Goal: Task Accomplishment & Management: Use online tool/utility

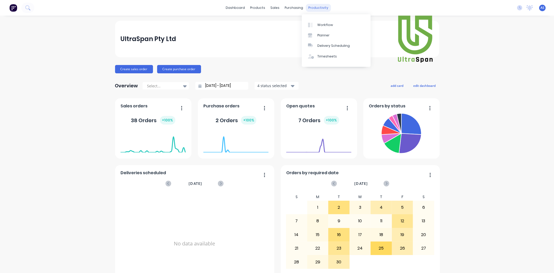
click at [318, 9] on div "productivity" at bounding box center [318, 8] width 25 height 8
click at [318, 26] on div "Workflow" at bounding box center [325, 25] width 16 height 5
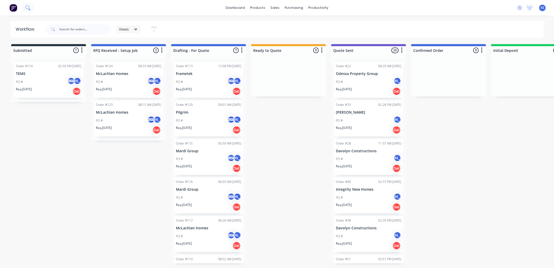
click at [29, 9] on icon at bounding box center [27, 7] width 5 height 5
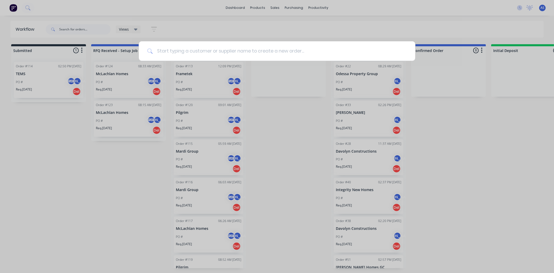
click at [168, 51] on input at bounding box center [280, 50] width 254 height 19
click at [84, 214] on div at bounding box center [277, 136] width 554 height 273
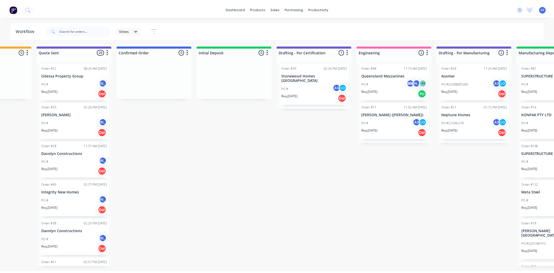
scroll to position [0, 296]
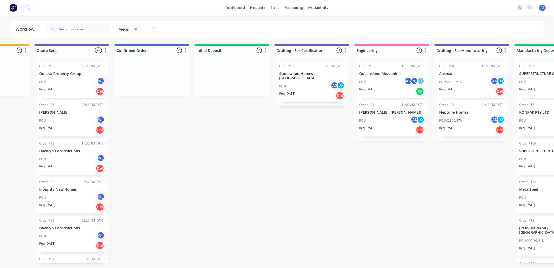
click at [387, 78] on div "PO # AS JO + 1" at bounding box center [391, 82] width 65 height 10
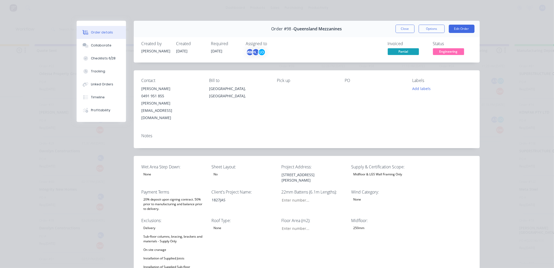
type input "38"
type input "84"
type input "0.0"
click at [431, 28] on button "Options" at bounding box center [432, 29] width 26 height 8
click at [409, 28] on button "Close" at bounding box center [404, 29] width 19 height 8
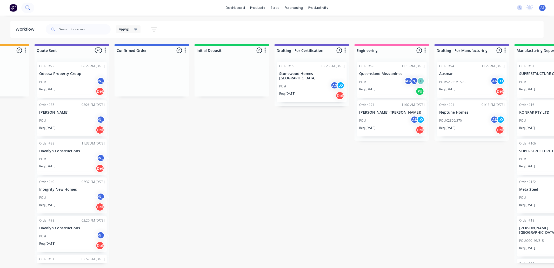
click at [28, 7] on icon at bounding box center [27, 7] width 5 height 5
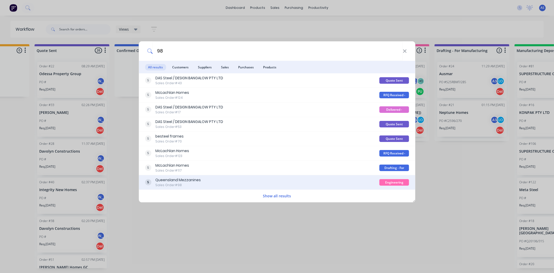
type input "98"
click at [161, 181] on div "Queensland Mezzanines" at bounding box center [177, 179] width 45 height 5
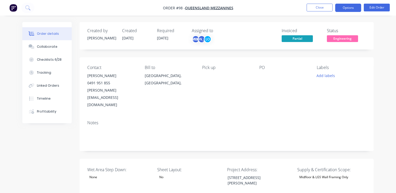
click at [352, 9] on button "Options" at bounding box center [348, 8] width 26 height 8
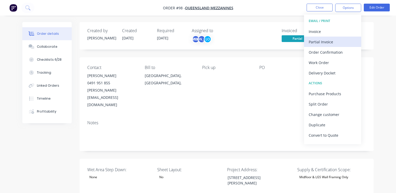
click at [331, 44] on div "Partial Invoice" at bounding box center [332, 42] width 48 height 8
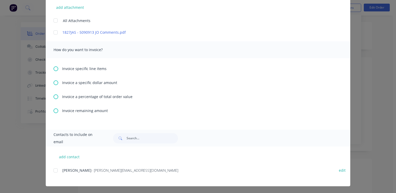
scroll to position [136, 0]
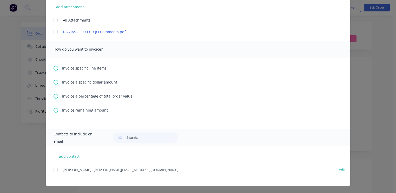
click at [54, 96] on icon at bounding box center [55, 96] width 5 height 5
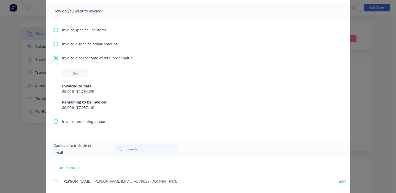
scroll to position [165, 0]
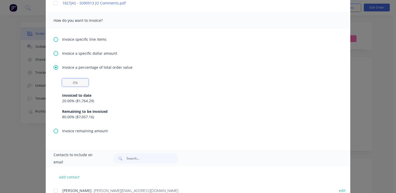
click at [71, 81] on input "text" at bounding box center [75, 83] width 26 height 8
type input "20%"
click at [101, 86] on div "20% Invoiced to date 20.00 % ( $1,764.29 ) Remaining to be invoiced 80.00 % ( $…" at bounding box center [198, 99] width 272 height 41
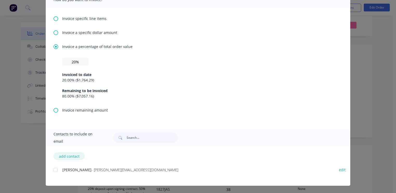
scroll to position [21, 0]
click at [52, 170] on div at bounding box center [55, 170] width 10 height 10
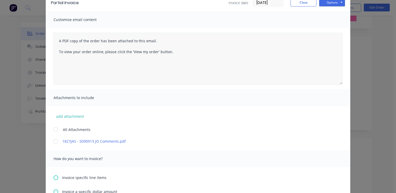
scroll to position [0, 0]
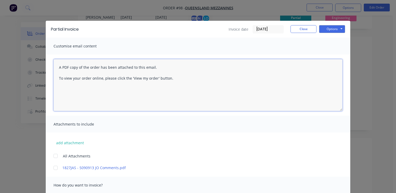
drag, startPoint x: 186, startPoint y: 83, endPoint x: 17, endPoint y: 59, distance: 170.7
click at [17, 59] on div "Partial Invoice Invoice date 30/09/25 Close Options Preview Print Email Customi…" at bounding box center [198, 96] width 396 height 193
paste textarea "Here's invoice INV-XXX regarding the initial deposit of your floor system with …"
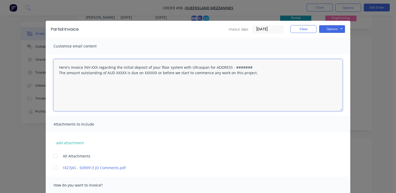
drag, startPoint x: 95, startPoint y: 66, endPoint x: 81, endPoint y: 66, distance: 13.5
click at [81, 66] on textarea "Here's invoice INV-XXX regarding the initial deposit of your floor system with …" at bounding box center [197, 85] width 289 height 52
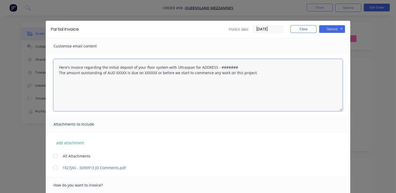
type textarea "Here's invoice regarding the initial deposit of your floor system with Ultraspa…"
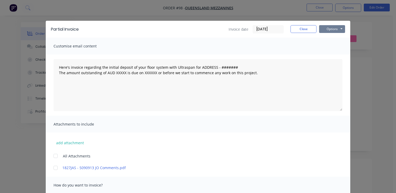
click at [340, 30] on button "Options" at bounding box center [332, 29] width 26 height 8
click at [306, 30] on button "Close" at bounding box center [303, 29] width 26 height 8
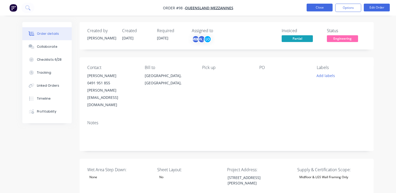
click at [316, 8] on button "Close" at bounding box center [319, 8] width 26 height 8
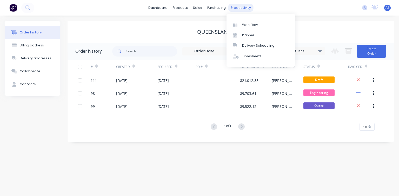
click at [231, 7] on div "productivity" at bounding box center [240, 8] width 25 height 8
click at [239, 21] on link "Workflow" at bounding box center [260, 24] width 69 height 10
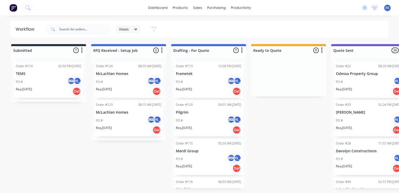
click at [115, 72] on p "McLachlan Homes" at bounding box center [128, 74] width 65 height 4
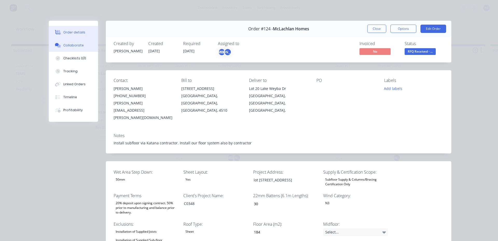
click at [80, 46] on button "Collaborate" at bounding box center [73, 45] width 49 height 13
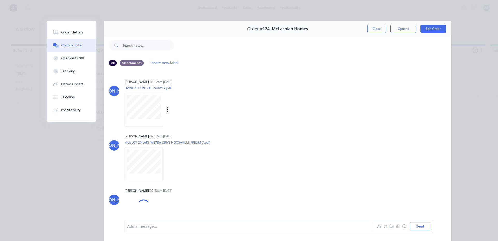
click at [167, 111] on button "button" at bounding box center [168, 110] width 2 height 8
click at [180, 123] on button "Download" at bounding box center [202, 124] width 58 height 12
click at [166, 165] on button "button" at bounding box center [167, 165] width 2 height 8
click at [192, 180] on button "Download" at bounding box center [201, 178] width 58 height 12
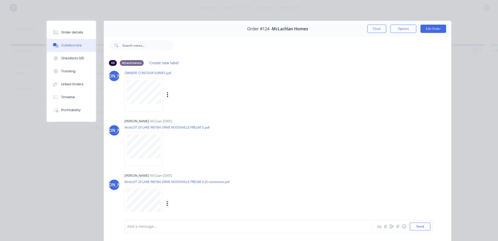
click at [167, 203] on icon "button" at bounding box center [167, 203] width 1 height 5
click at [180, 212] on button "Download" at bounding box center [201, 217] width 58 height 12
click at [78, 56] on div "Checklists 0/0" at bounding box center [72, 58] width 23 height 5
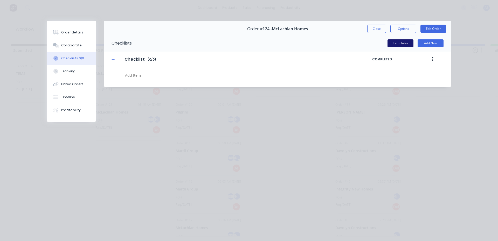
click at [404, 43] on button "Templates" at bounding box center [401, 43] width 26 height 8
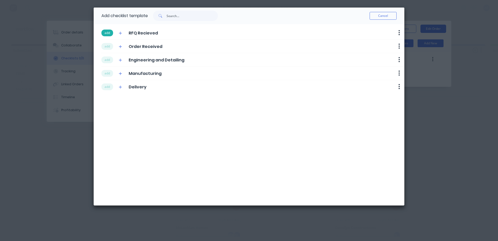
click at [111, 32] on button "add" at bounding box center [108, 33] width 12 height 7
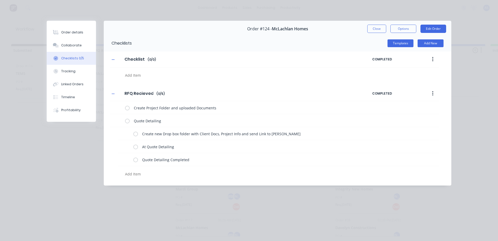
click at [109, 47] on div "Checklists" at bounding box center [118, 43] width 28 height 17
click at [397, 45] on button "Templates" at bounding box center [401, 43] width 26 height 8
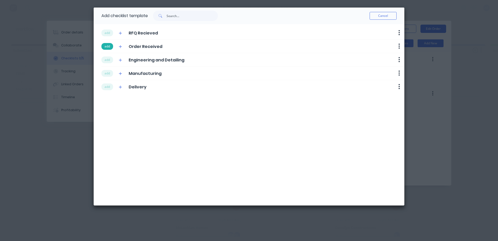
click at [105, 47] on button "add" at bounding box center [108, 46] width 12 height 7
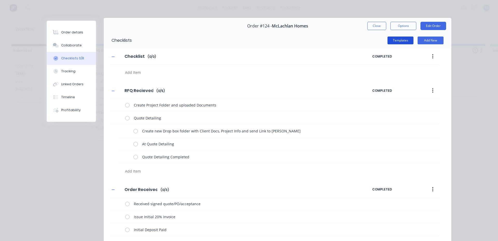
scroll to position [0, 0]
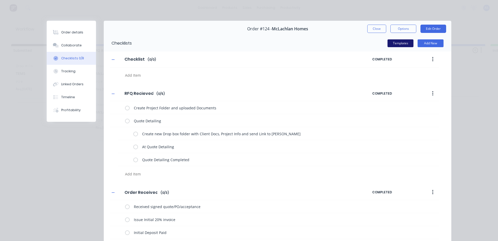
click at [394, 46] on button "Templates" at bounding box center [401, 43] width 26 height 8
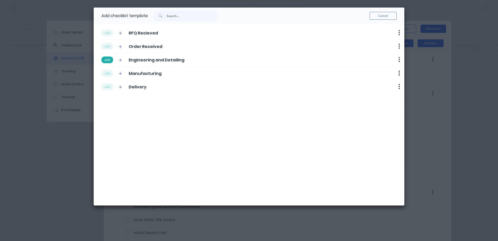
click at [111, 60] on button "add" at bounding box center [108, 60] width 12 height 7
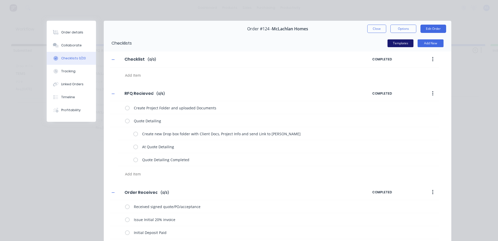
click at [403, 41] on button "Templates" at bounding box center [401, 43] width 26 height 8
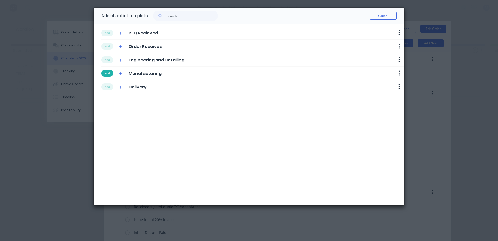
click at [108, 74] on button "add" at bounding box center [108, 73] width 12 height 7
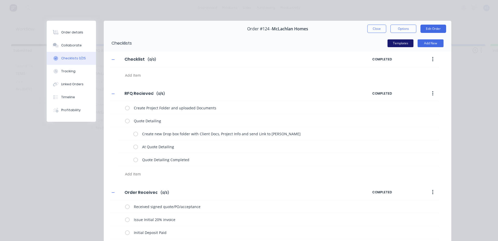
click at [403, 44] on button "Templates" at bounding box center [401, 43] width 26 height 8
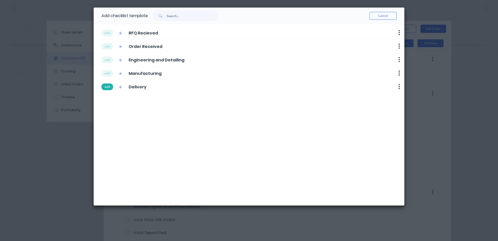
click at [108, 86] on button "add" at bounding box center [108, 87] width 12 height 7
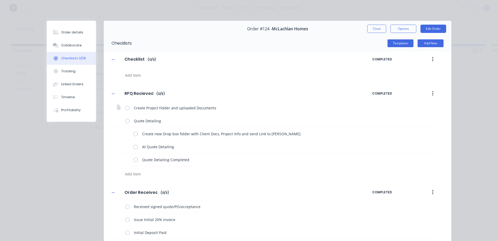
click at [125, 108] on label at bounding box center [127, 107] width 5 height 5
click at [0, 0] on input "checkbox" at bounding box center [0, 0] width 0 height 0
click at [136, 135] on label at bounding box center [135, 133] width 5 height 5
click at [0, 0] on input "checkbox" at bounding box center [0, 0] width 0 height 0
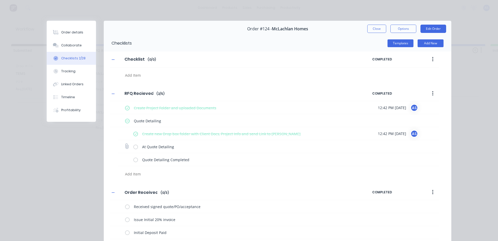
click at [135, 147] on label at bounding box center [135, 146] width 5 height 5
click at [0, 0] on input "checkbox" at bounding box center [0, 0] width 0 height 0
click at [75, 37] on button "Order details" at bounding box center [71, 32] width 49 height 13
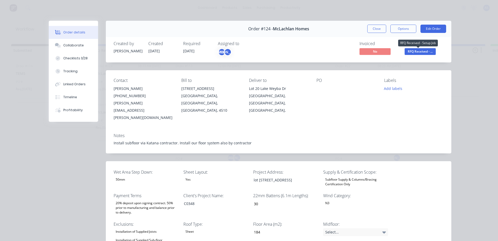
click at [428, 49] on span "RFQ Received - ..." at bounding box center [420, 51] width 31 height 6
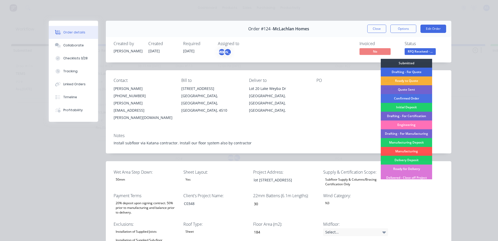
click at [412, 72] on div "Drafting - For Quote" at bounding box center [406, 72] width 51 height 9
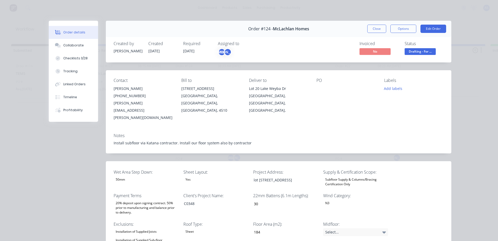
click at [398, 83] on div "Labels Add labels" at bounding box center [414, 99] width 59 height 43
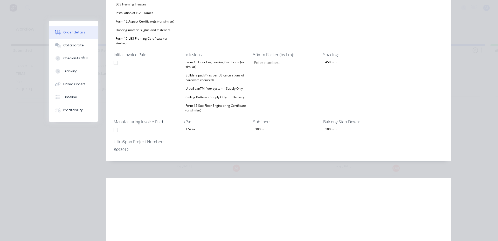
scroll to position [281, 0]
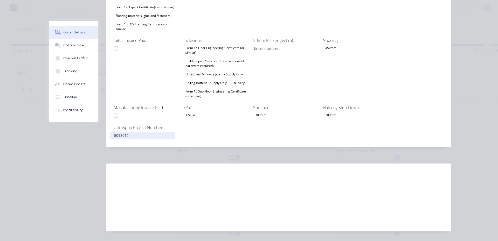
click at [116, 132] on div "5093012" at bounding box center [142, 136] width 65 height 8
copy div "5093012"
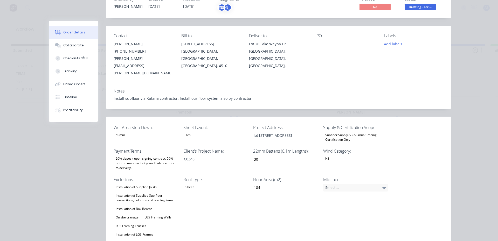
scroll to position [0, 0]
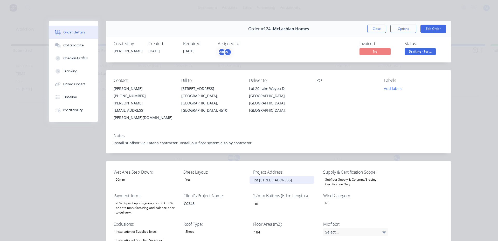
drag, startPoint x: 310, startPoint y: 165, endPoint x: 216, endPoint y: 171, distance: 94.7
click at [253, 177] on div "lot 20, Lake Weyba Dr, Noosaville" at bounding box center [282, 181] width 65 height 8
drag, startPoint x: 250, startPoint y: 168, endPoint x: 339, endPoint y: 165, distance: 88.8
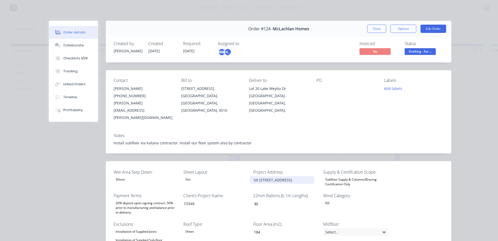
copy div "lot 20, Lake Weyba Dr, Noosaville"
click at [408, 29] on button "Options" at bounding box center [404, 29] width 26 height 8
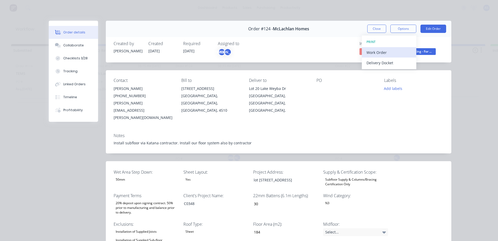
click at [387, 52] on div "Work Order" at bounding box center [389, 53] width 45 height 8
click at [380, 62] on div "Standard" at bounding box center [389, 63] width 45 height 8
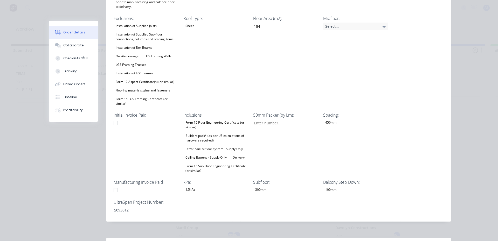
scroll to position [281, 0]
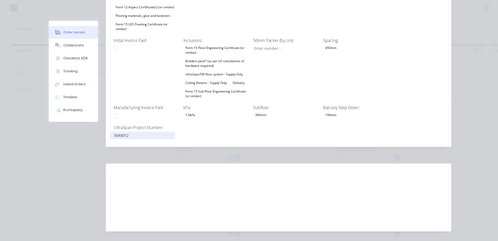
click at [125, 132] on div "5093012" at bounding box center [142, 136] width 65 height 8
drag, startPoint x: 136, startPoint y: 124, endPoint x: 90, endPoint y: 123, distance: 46.5
copy div "5093012"
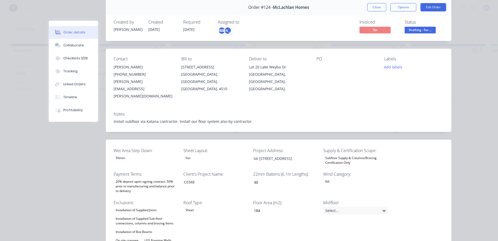
scroll to position [21, 0]
drag, startPoint x: 250, startPoint y: 145, endPoint x: 346, endPoint y: 144, distance: 96.3
copy div "lot 20, Lake Weyba Dr, Noosaville"
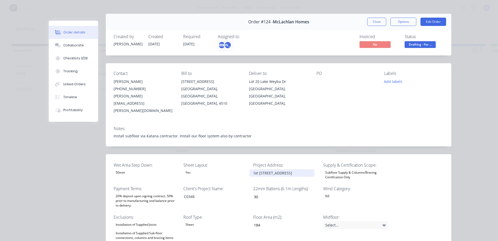
scroll to position [0, 0]
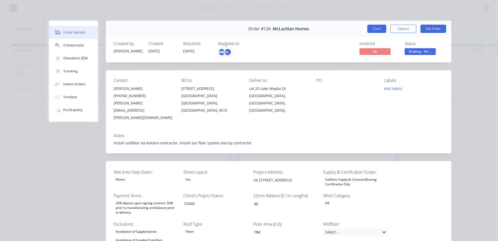
click at [369, 27] on button "Close" at bounding box center [377, 29] width 19 height 8
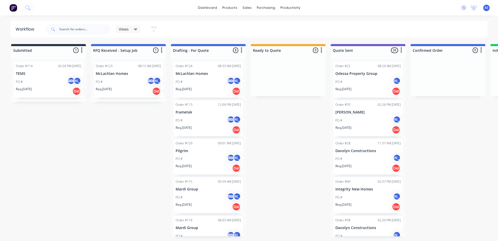
click at [110, 76] on div "Order #123 08:15 AM 30/09/25 McLachlan Homes PO # AS JO Req. 30/09/25 Del" at bounding box center [129, 80] width 70 height 36
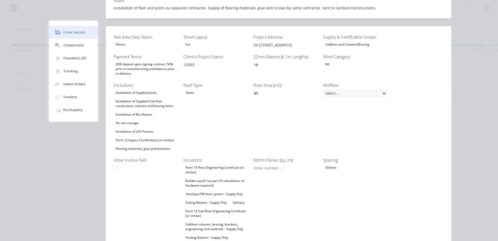
scroll to position [130, 0]
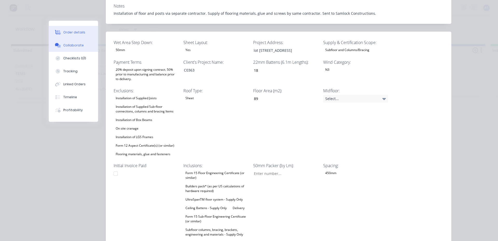
click at [71, 46] on div "Collaborate" at bounding box center [73, 45] width 21 height 5
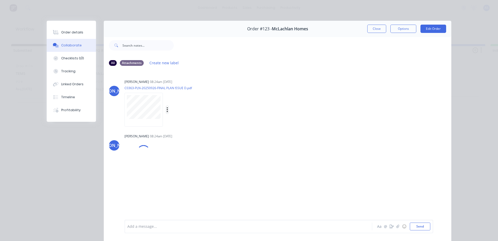
click at [167, 109] on icon "button" at bounding box center [168, 110] width 2 height 6
click at [189, 121] on button "Download" at bounding box center [201, 124] width 58 height 12
click at [167, 164] on icon "button" at bounding box center [167, 164] width 1 height 5
click at [172, 173] on button "Download" at bounding box center [201, 178] width 58 height 12
click at [77, 62] on button "Checklists 0/0" at bounding box center [71, 58] width 49 height 13
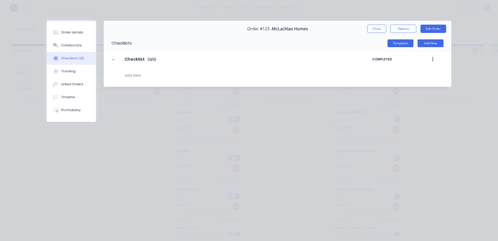
click at [399, 50] on div "Templates Add New" at bounding box center [292, 43] width 320 height 17
click at [399, 44] on button "Templates" at bounding box center [401, 43] width 26 height 8
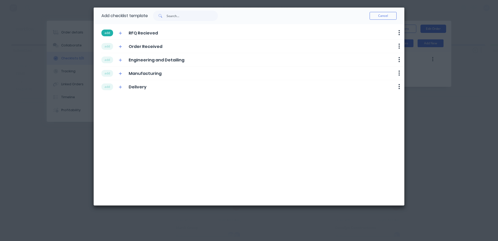
click at [106, 33] on button "add" at bounding box center [108, 33] width 12 height 7
click at [106, 45] on button "add" at bounding box center [108, 46] width 12 height 7
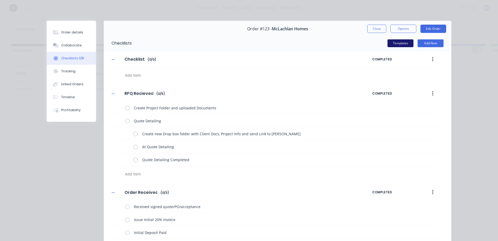
click at [397, 45] on button "Templates" at bounding box center [401, 43] width 26 height 8
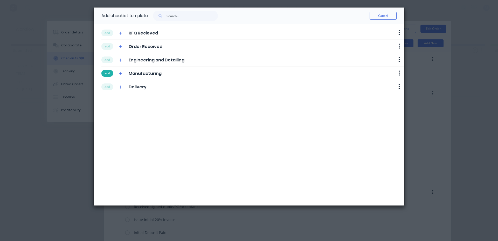
drag, startPoint x: 105, startPoint y: 62, endPoint x: 106, endPoint y: 74, distance: 12.5
click at [106, 62] on button "add" at bounding box center [108, 60] width 12 height 7
click at [106, 76] on button "add" at bounding box center [108, 73] width 12 height 7
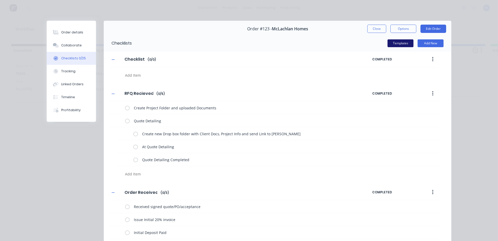
click at [396, 43] on button "Templates" at bounding box center [401, 43] width 26 height 8
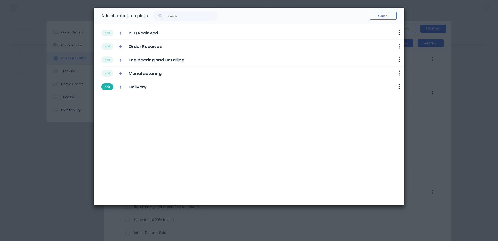
click at [110, 88] on button "add" at bounding box center [108, 87] width 12 height 7
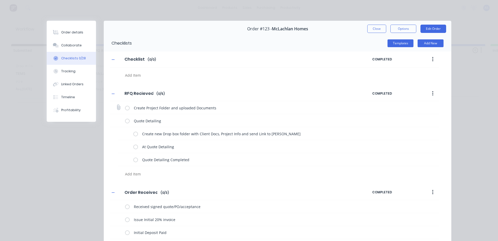
click at [125, 109] on label at bounding box center [127, 107] width 5 height 5
click at [0, 0] on input "checkbox" at bounding box center [0, 0] width 0 height 0
click at [133, 135] on label at bounding box center [135, 133] width 5 height 5
click at [0, 0] on input "checkbox" at bounding box center [0, 0] width 0 height 0
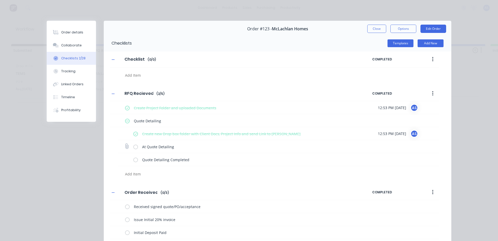
click at [135, 148] on label at bounding box center [135, 146] width 5 height 5
click at [0, 0] on input "checkbox" at bounding box center [0, 0] width 0 height 0
click at [73, 35] on button "Order details" at bounding box center [71, 32] width 49 height 13
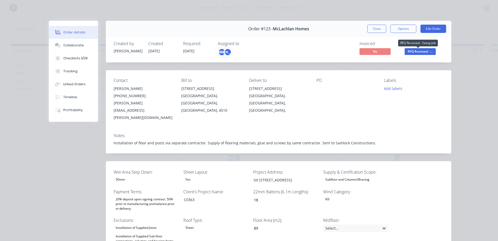
click at [425, 52] on span "RFQ Received - ..." at bounding box center [420, 51] width 31 height 6
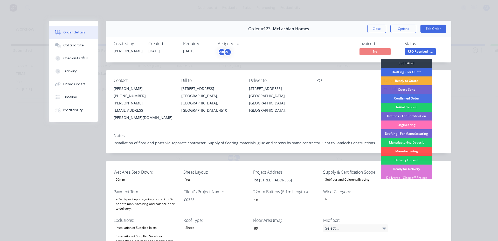
click at [406, 73] on div "Drafting - For Quote" at bounding box center [406, 72] width 51 height 9
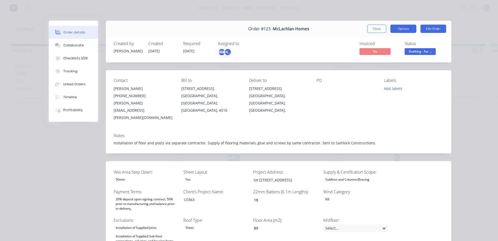
click at [407, 29] on button "Options" at bounding box center [404, 29] width 26 height 8
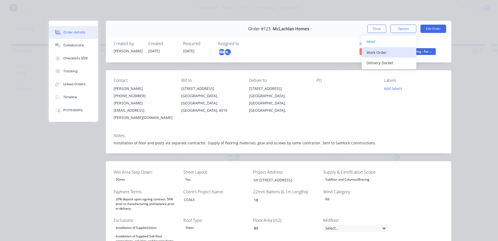
click at [393, 52] on div "Work Order" at bounding box center [389, 53] width 45 height 8
click at [378, 61] on div "Standard" at bounding box center [389, 63] width 45 height 8
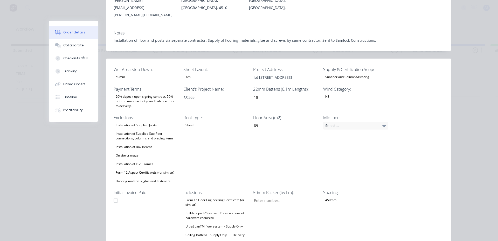
scroll to position [182, 0]
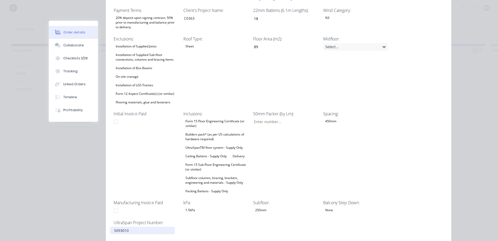
click at [128, 227] on div "5093010" at bounding box center [142, 231] width 65 height 8
drag, startPoint x: 128, startPoint y: 218, endPoint x: 98, endPoint y: 216, distance: 30.7
click at [98, 216] on div "Order #123 - McLachlan Homes Close Options Edit Order Created by Jason Created …" at bounding box center [250, 87] width 403 height 496
copy div "5093010"
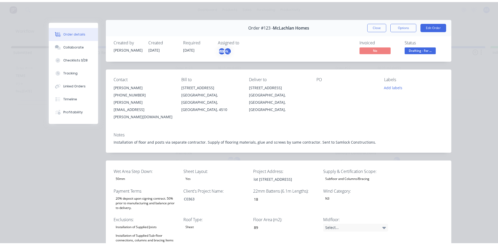
scroll to position [0, 0]
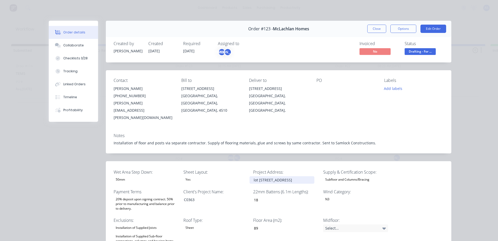
drag, startPoint x: 309, startPoint y: 168, endPoint x: 203, endPoint y: 160, distance: 106.5
copy div "lot 1, Walkers Way, Nundah"
click at [305, 177] on div "lot 1, Walkers Way, Nundah" at bounding box center [282, 181] width 65 height 8
drag, startPoint x: 305, startPoint y: 166, endPoint x: 178, endPoint y: 166, distance: 127.0
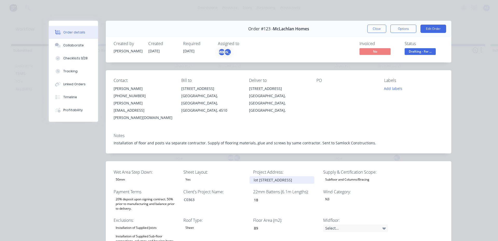
copy div "lot 1, Walkers Way, Nundah"
click at [375, 32] on button "Close" at bounding box center [377, 29] width 19 height 8
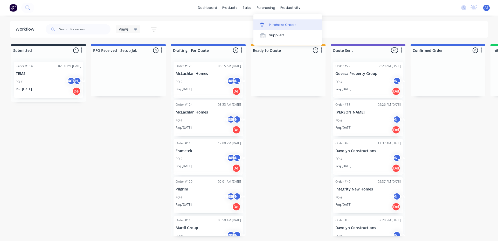
click at [265, 25] on div at bounding box center [264, 25] width 8 height 5
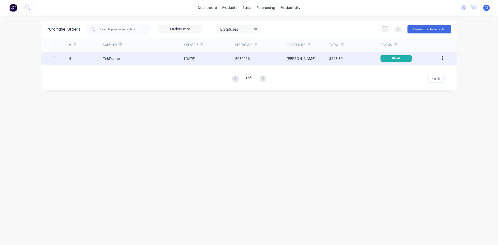
click at [161, 54] on div "TekFrame" at bounding box center [143, 58] width 81 height 13
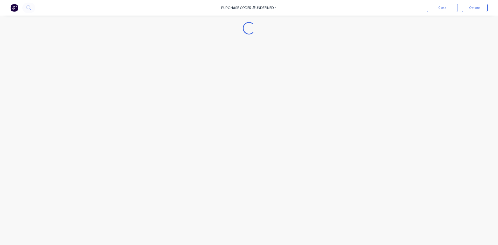
type textarea "x"
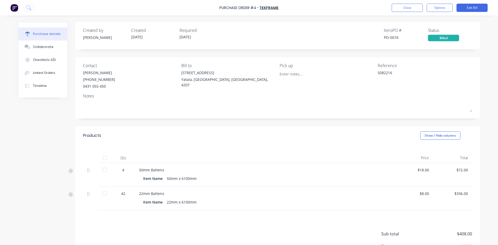
click at [451, 38] on div "Billed" at bounding box center [443, 38] width 31 height 6
click at [398, 41] on div "Xero PO # PO-0074" at bounding box center [406, 34] width 44 height 14
click at [439, 10] on button "Options" at bounding box center [440, 8] width 26 height 8
click at [341, 47] on div "Created by Luke Created 10/09/25 Required 10/09/25 Xero PO # PO-0074 Status Bil…" at bounding box center [277, 36] width 405 height 28
click at [37, 134] on div "Created by Luke Created 10/09/25 Required 10/09/25 Xero PO # PO-0074 Status Bil…" at bounding box center [249, 150] width 462 height 257
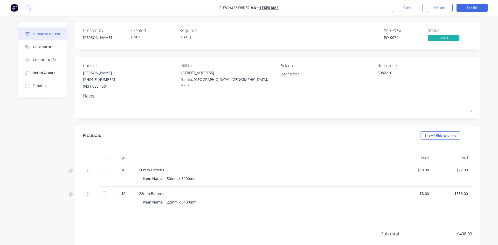
click at [12, 9] on img at bounding box center [14, 8] width 8 height 8
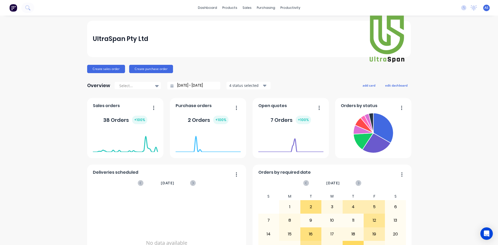
click at [27, 8] on icon at bounding box center [27, 7] width 5 height 5
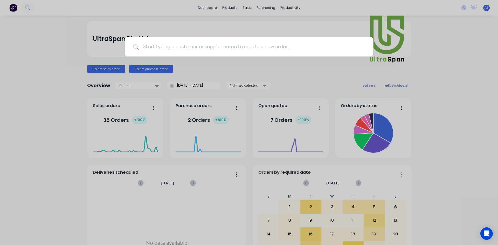
click at [147, 46] on input at bounding box center [252, 46] width 226 height 19
click at [146, 50] on input at bounding box center [252, 46] width 226 height 19
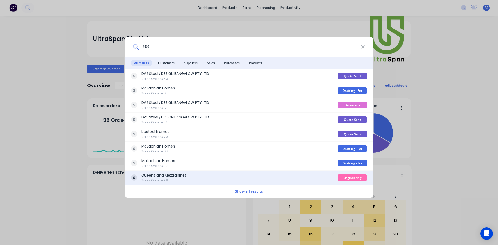
type input "98"
click at [179, 175] on div "Queensland Mezzanines" at bounding box center [163, 175] width 45 height 5
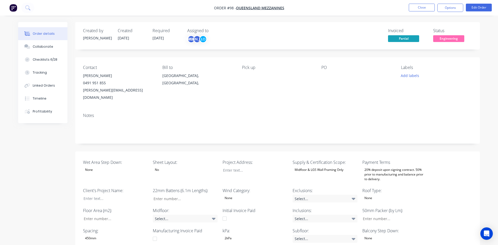
type input "38"
type input "84"
type input "0.0"
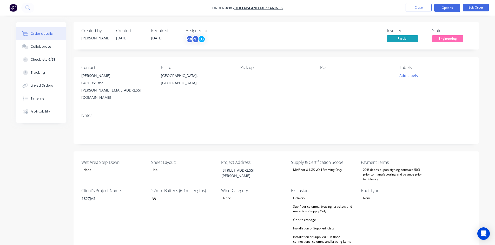
click at [455, 9] on button "Options" at bounding box center [447, 8] width 26 height 8
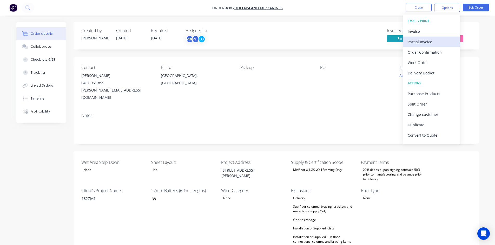
click at [429, 42] on div "Partial Invoice" at bounding box center [431, 42] width 48 height 8
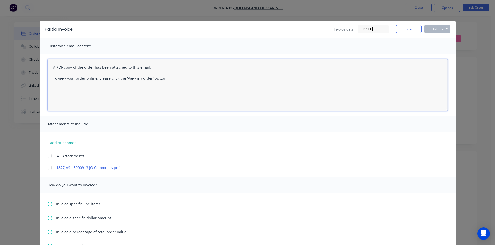
drag, startPoint x: 49, startPoint y: 64, endPoint x: 172, endPoint y: 79, distance: 124.0
click at [172, 79] on textarea "A PDF copy of the order has been attached to this email. To view your order onl…" at bounding box center [248, 85] width 400 height 52
drag, startPoint x: 172, startPoint y: 79, endPoint x: 48, endPoint y: 67, distance: 125.5
click at [48, 67] on textarea "A PDF copy of the order has been attached to this email. To view your order onl…" at bounding box center [248, 85] width 400 height 52
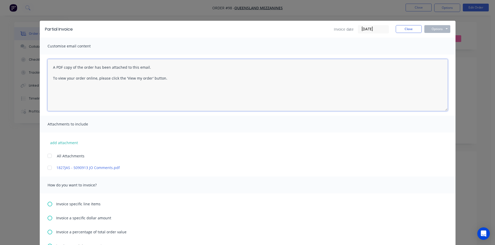
click at [48, 66] on textarea "A PDF copy of the order has been attached to this email. To view your order onl…" at bounding box center [248, 85] width 400 height 52
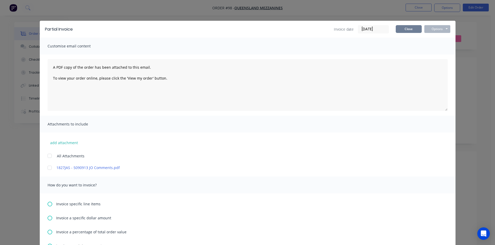
click at [409, 25] on button "Close" at bounding box center [408, 29] width 26 height 8
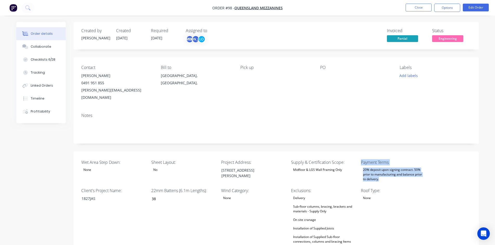
drag, startPoint x: 358, startPoint y: 159, endPoint x: 387, endPoint y: 175, distance: 33.7
click at [453, 6] on button "Options" at bounding box center [447, 8] width 26 height 8
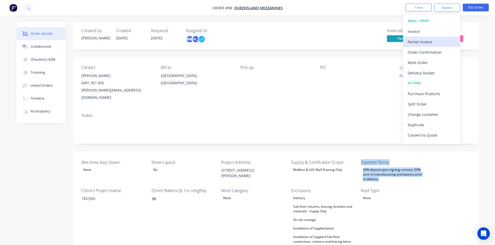
click at [431, 43] on div "Partial Invoice" at bounding box center [431, 42] width 48 height 8
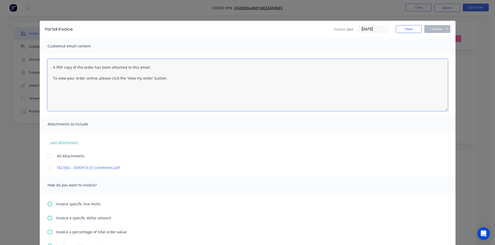
drag, startPoint x: 47, startPoint y: 65, endPoint x: 176, endPoint y: 85, distance: 130.8
click at [176, 85] on textarea "A PDF copy of the order has been attached to this email. To view your order onl…" at bounding box center [248, 85] width 400 height 52
paste textarea "Here's invoice INV-XXX regarding the initial deposit of your floor system with …"
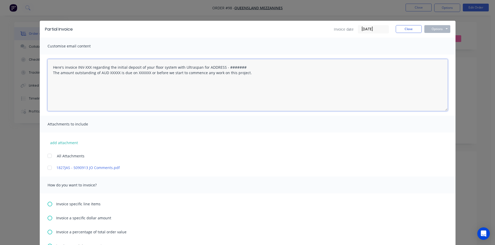
click at [49, 67] on textarea "Here's invoice INV-XXX regarding the initial deposit of your floor system with …" at bounding box center [248, 85] width 400 height 52
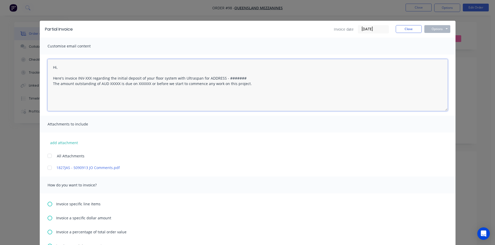
drag, startPoint x: 90, startPoint y: 79, endPoint x: 75, endPoint y: 79, distance: 14.5
click at [75, 79] on textarea "Hi, Here's invoice INV-XXX regarding the initial deposit of your floor system w…" at bounding box center [248, 85] width 400 height 52
click at [198, 77] on textarea "Hi, Here's invoice regarding the initial deposit of your floor system with Ultr…" at bounding box center [248, 85] width 400 height 52
click at [195, 78] on textarea "Hi, Here's invoice regarding the initial deposit of your floor system with Ultr…" at bounding box center [248, 85] width 400 height 52
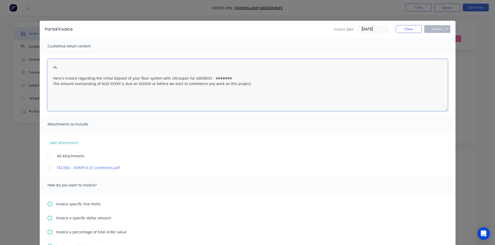
click at [195, 78] on textarea "Hi, Here's invoice regarding the initial deposit of your floor system with Ultr…" at bounding box center [248, 85] width 400 height 52
click at [216, 78] on textarea "Hi, Here's invoice regarding the initial deposit of your floor system with Ultr…" at bounding box center [248, 85] width 400 height 52
drag, startPoint x: 227, startPoint y: 78, endPoint x: 212, endPoint y: 79, distance: 15.3
click at [212, 79] on textarea "Hi, Here's invoice regarding the initial deposit of your floor system with Ultr…" at bounding box center [248, 85] width 400 height 52
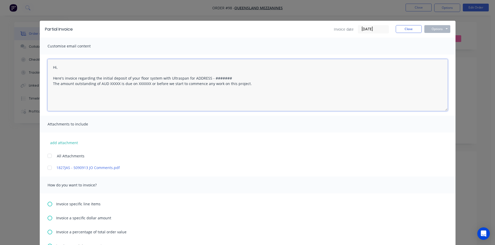
type textarea "Hi, Here's invoice regarding the initial deposit of your floor system with Ultr…"
click at [198, 78] on textarea "Hi, Here's invoice regarding the initial deposit of your floor system with Ultr…" at bounding box center [248, 85] width 400 height 52
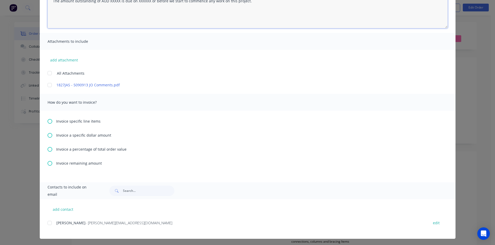
scroll to position [84, 0]
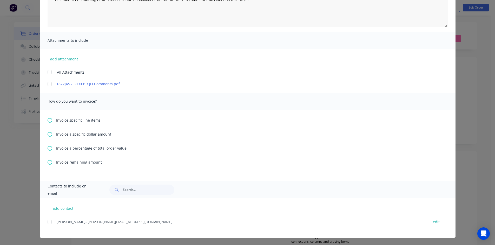
click at [48, 149] on icon at bounding box center [50, 148] width 5 height 5
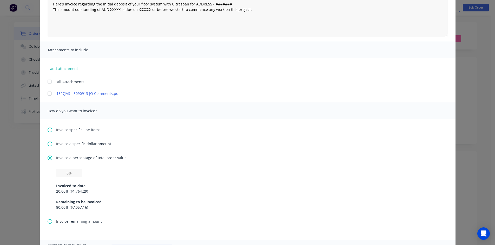
scroll to position [104, 0]
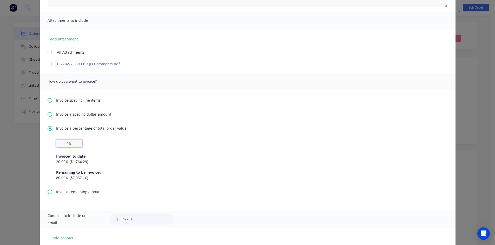
click at [66, 143] on input "text" at bounding box center [69, 144] width 26 height 8
type input "20%"
click at [107, 142] on div "20% Invoiced to date 20.00 % ( $1,764.29 ) Remaining to be invoiced 80.00 % ( $…" at bounding box center [247, 160] width 383 height 41
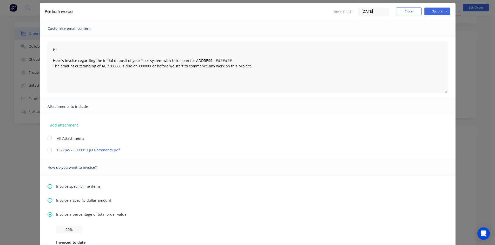
scroll to position [0, 0]
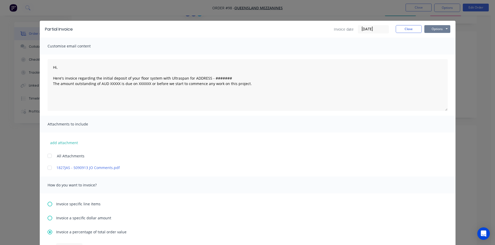
click at [438, 30] on button "Options" at bounding box center [437, 29] width 26 height 8
click at [438, 27] on button "Options" at bounding box center [437, 29] width 26 height 8
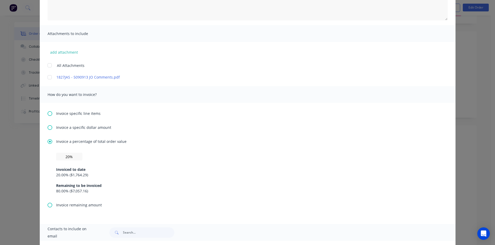
scroll to position [130, 0]
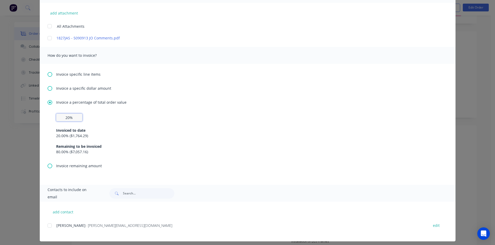
click at [67, 118] on input "20%" at bounding box center [69, 118] width 26 height 8
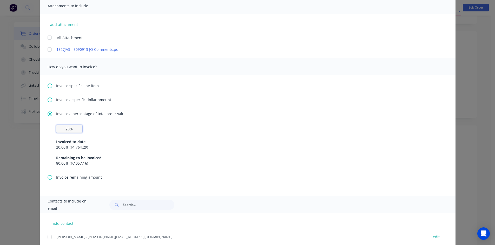
scroll to position [133, 0]
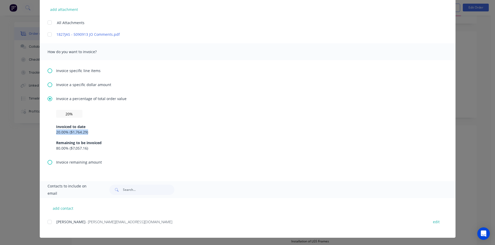
drag, startPoint x: 52, startPoint y: 133, endPoint x: 88, endPoint y: 133, distance: 35.3
click at [88, 133] on div "20% Invoiced to date 20.00 % ( $1,764.29 ) Remaining to be invoiced 80.00 % ( $…" at bounding box center [248, 135] width 400 height 50
click at [109, 133] on div "20.00 % ( $1,764.29 )" at bounding box center [247, 132] width 383 height 5
click at [67, 116] on input "20%" at bounding box center [69, 114] width 26 height 8
drag, startPoint x: 54, startPoint y: 133, endPoint x: 88, endPoint y: 133, distance: 34.0
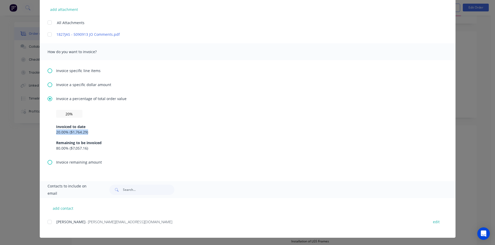
click at [88, 133] on div "20% Invoiced to date 20.00 % ( $1,764.29 ) Remaining to be invoiced 80.00 % ( $…" at bounding box center [248, 135] width 400 height 50
drag, startPoint x: 51, startPoint y: 148, endPoint x: 64, endPoint y: 148, distance: 13.2
click at [64, 148] on div "20% Invoiced to date 20.00 % ( $1,764.29 ) Remaining to be invoiced 80.00 % ( $…" at bounding box center [248, 135] width 400 height 50
click at [68, 115] on input "20%" at bounding box center [69, 114] width 26 height 8
drag, startPoint x: 54, startPoint y: 125, endPoint x: 93, endPoint y: 149, distance: 46.0
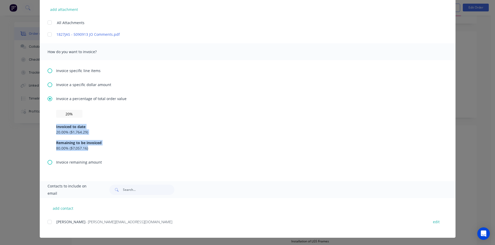
click at [93, 149] on div "Invoiced to date 20.00 % ( $1,764.29 ) Remaining to be invoiced 80.00 % ( $7,05…" at bounding box center [247, 134] width 383 height 33
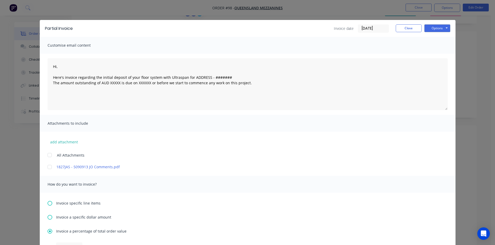
scroll to position [0, 0]
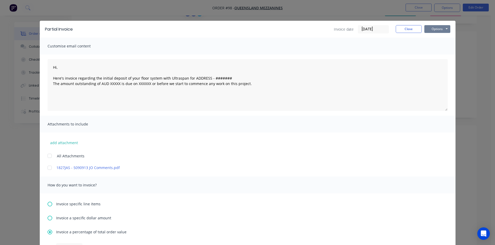
click at [436, 31] on button "Options" at bounding box center [437, 29] width 26 height 8
click at [437, 41] on button "Preview" at bounding box center [440, 38] width 33 height 9
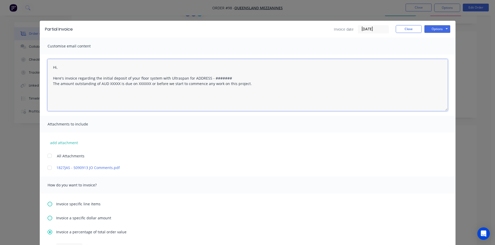
click at [108, 84] on textarea "Hi, Here's invoice regarding the initial deposit of your floor system with Ultr…" at bounding box center [248, 85] width 400 height 52
click at [109, 84] on textarea "Hi, Here's invoice regarding the initial deposit of your floor system with Ultr…" at bounding box center [248, 85] width 400 height 52
paste textarea "1,940.72"
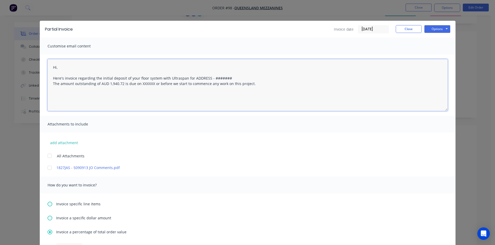
click at [124, 93] on textarea "Hi, Here's invoice regarding the initial deposit of your floor system with Ultr…" at bounding box center [248, 85] width 400 height 52
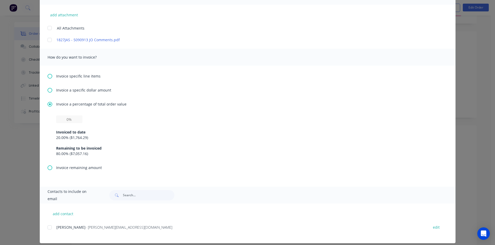
scroll to position [133, 0]
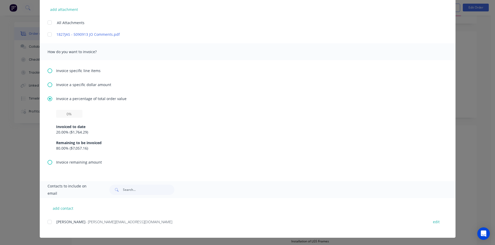
click at [48, 223] on div at bounding box center [49, 222] width 10 height 10
type textarea "Hi, Here's invoice regarding the initial deposit of your floor system with Ultr…"
click at [60, 210] on button "add contact" at bounding box center [63, 209] width 31 height 8
select select "AU"
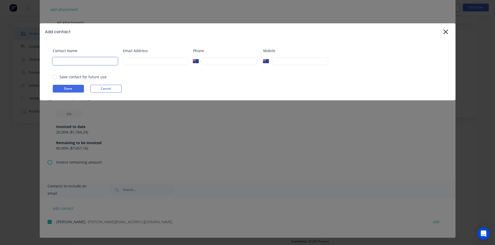
click at [65, 61] on input at bounding box center [85, 61] width 65 height 8
click at [133, 61] on input at bounding box center [155, 61] width 65 height 8
click at [228, 58] on input "tel" at bounding box center [230, 61] width 56 height 8
click at [279, 58] on input "tel" at bounding box center [300, 61] width 56 height 8
click at [114, 90] on button "Cancel" at bounding box center [105, 89] width 31 height 8
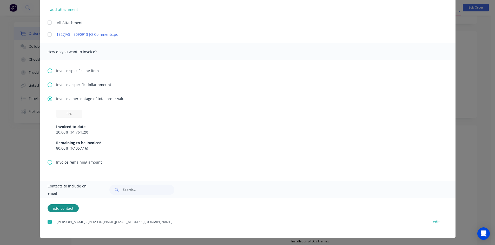
click at [49, 223] on div at bounding box center [49, 222] width 10 height 10
click at [47, 224] on div at bounding box center [49, 222] width 10 height 10
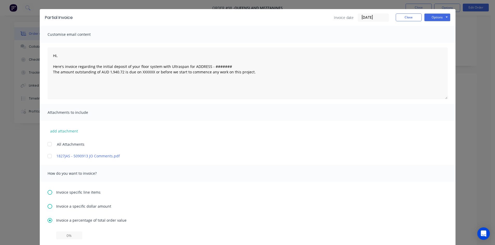
scroll to position [0, 0]
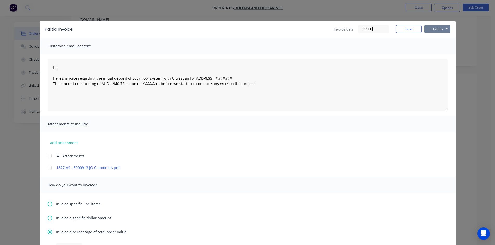
click at [443, 29] on button "Options" at bounding box center [437, 29] width 26 height 8
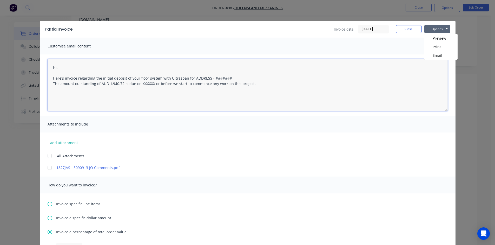
click at [413, 104] on textarea "Hi, Here's invoice regarding the initial deposit of your floor system with Ultr…" at bounding box center [248, 85] width 400 height 52
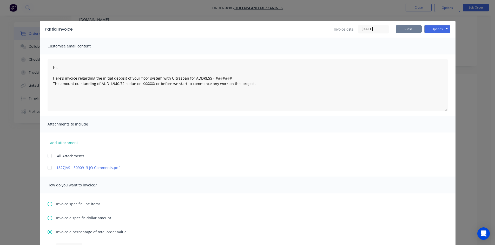
click at [401, 30] on button "Close" at bounding box center [408, 29] width 26 height 8
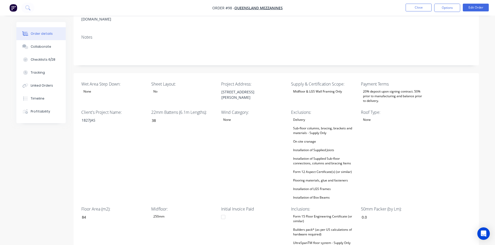
scroll to position [78, 0]
drag, startPoint x: 361, startPoint y: 85, endPoint x: 406, endPoint y: 94, distance: 45.6
click at [406, 94] on div "20% deposit upon signing contract. 50% prior to manufacturing and balance prior…" at bounding box center [393, 97] width 65 height 16
click at [443, 74] on div "Wet Area Step Down: None Sheet Layout: No Project Address: [STREET_ADDRESS][PER…" at bounding box center [275, 193] width 405 height 238
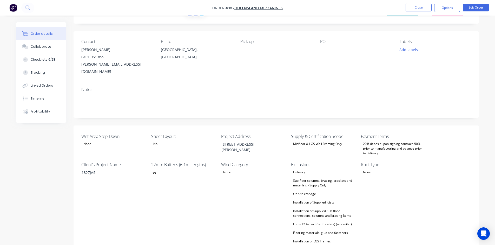
scroll to position [0, 0]
